Goal: Task Accomplishment & Management: Manage account settings

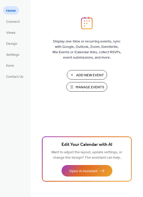
click at [86, 88] on span "Manage Events" at bounding box center [90, 87] width 29 height 5
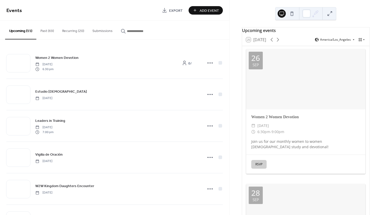
scroll to position [106, 0]
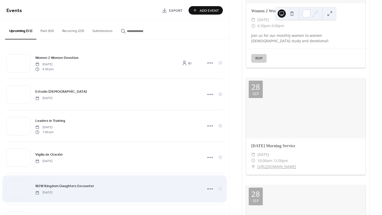
click at [165, 183] on div "W2W Kingdom Daughters Encounter Saturday, October 18, 2025" at bounding box center [117, 189] width 164 height 12
click at [207, 188] on icon at bounding box center [210, 189] width 8 height 8
click at [150, 193] on div "W2W Kingdom Daughters Encounter Saturday, October 18, 2025" at bounding box center [117, 189] width 164 height 12
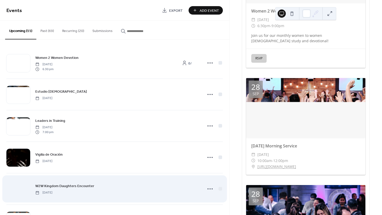
click at [23, 183] on div at bounding box center [18, 189] width 24 height 18
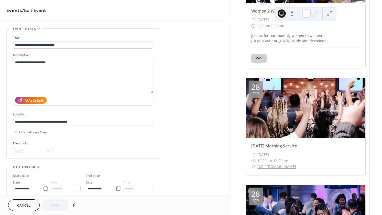
click at [25, 206] on span "Cancel" at bounding box center [24, 205] width 14 height 5
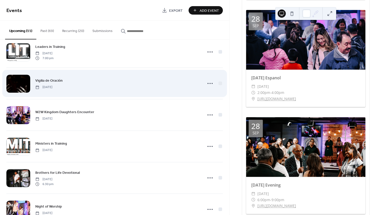
scroll to position [75, 0]
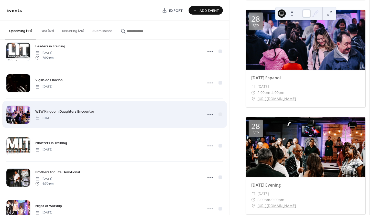
click at [65, 111] on span "W2W Kingdom Daughters Encounter" at bounding box center [64, 111] width 59 height 5
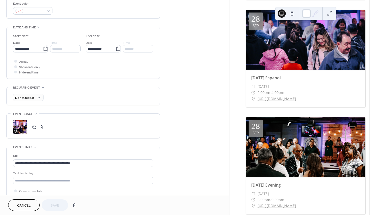
scroll to position [140, 0]
click at [99, 179] on input "text" at bounding box center [83, 180] width 140 height 7
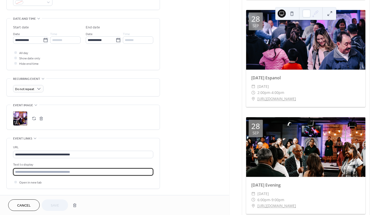
scroll to position [149, 0]
click at [95, 152] on input "**********" at bounding box center [83, 154] width 140 height 7
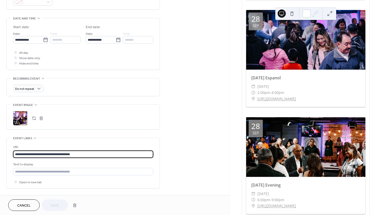
click at [95, 153] on input "**********" at bounding box center [83, 154] width 140 height 7
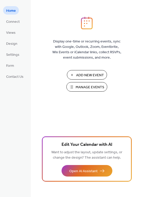
click at [86, 88] on span "Manage Events" at bounding box center [90, 87] width 29 height 5
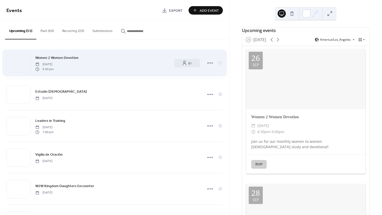
click at [55, 60] on span "Women 2 Women Devotion" at bounding box center [56, 57] width 43 height 5
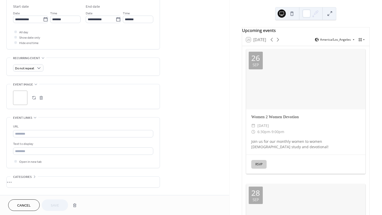
scroll to position [211, 0]
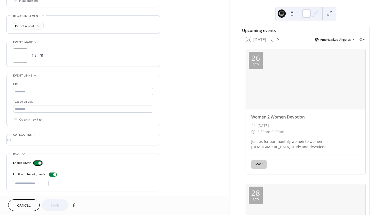
click at [36, 161] on div at bounding box center [38, 163] width 8 height 4
click at [36, 162] on div at bounding box center [35, 163] width 3 height 3
click at [57, 208] on span "Save" at bounding box center [55, 205] width 8 height 5
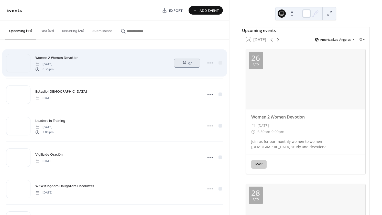
click at [189, 61] on span "0 /" at bounding box center [190, 63] width 4 height 5
